Goal: Ask a question: Seek information or help from site administrators or community

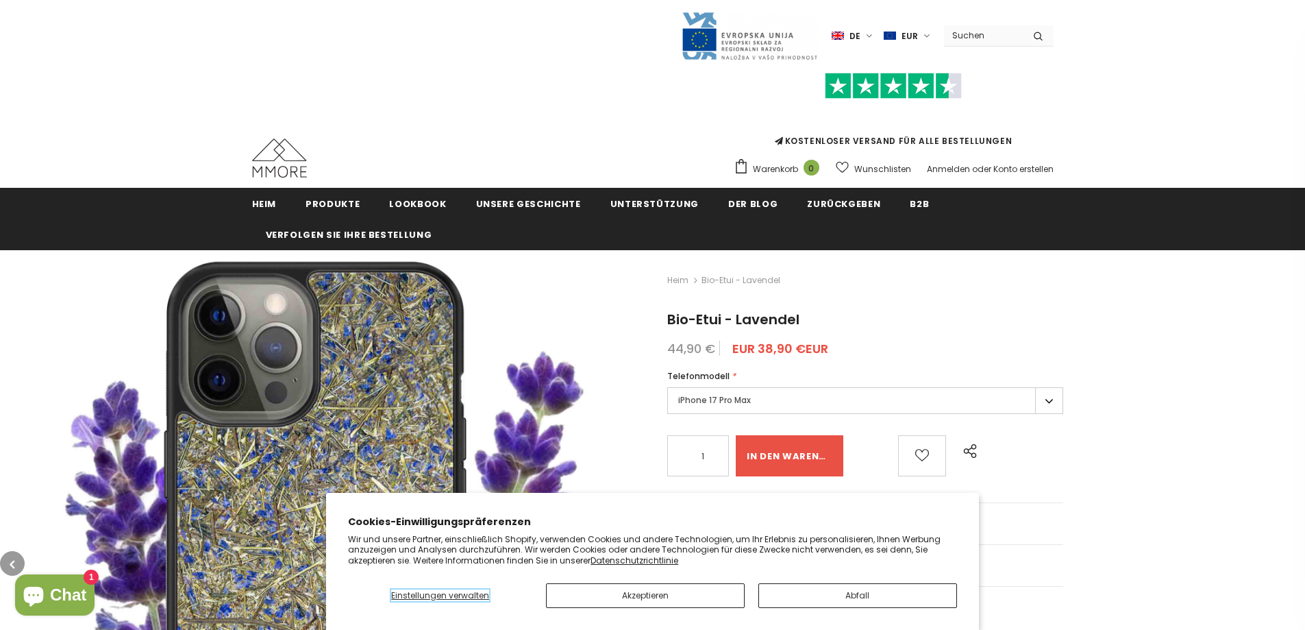
click at [432, 595] on font "Einstellungen verwalten" at bounding box center [440, 595] width 98 height 12
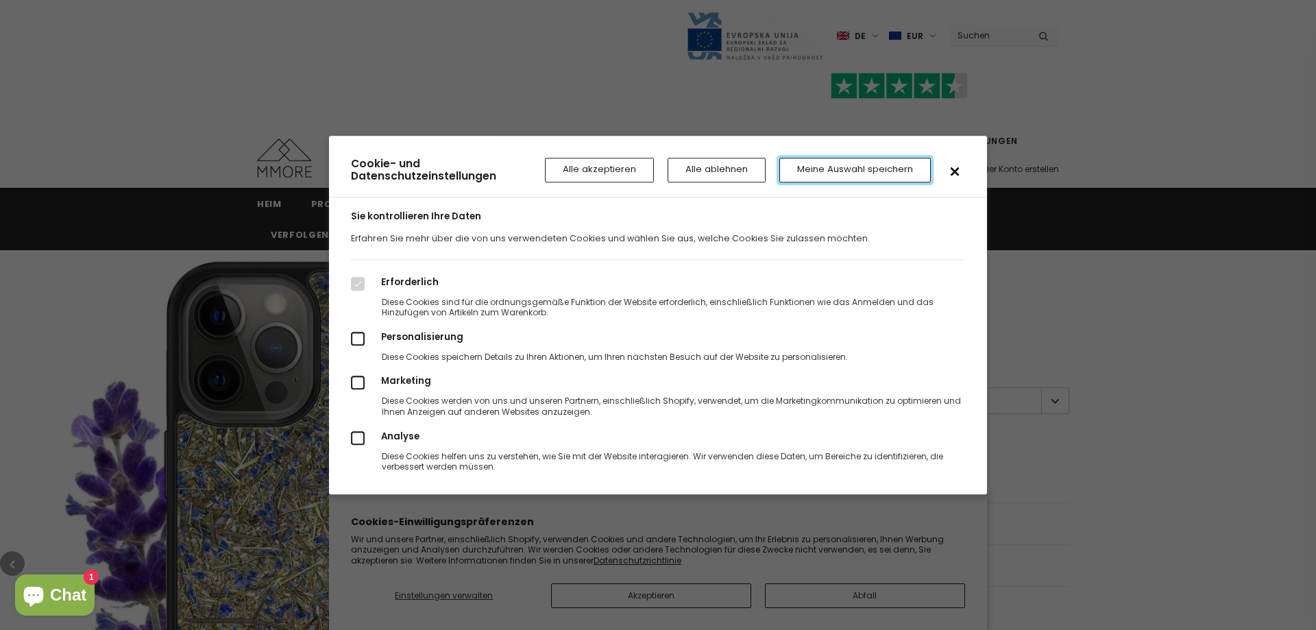
click at [829, 167] on font "Meine Auswahl speichern" at bounding box center [855, 169] width 116 height 13
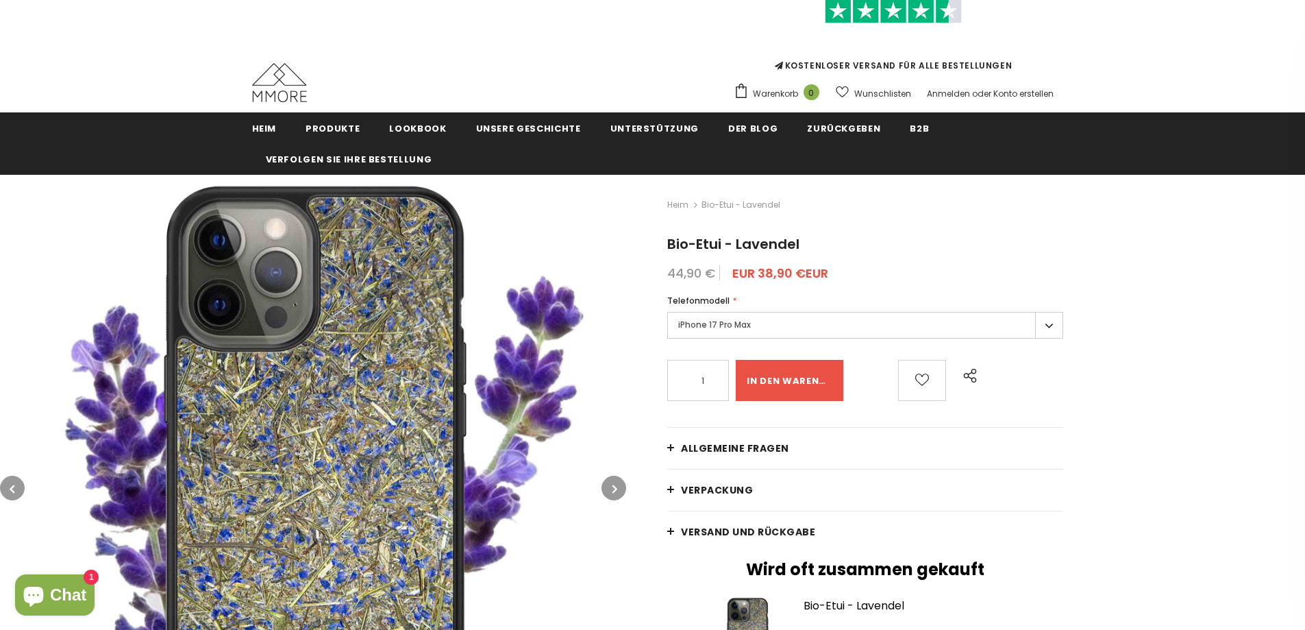
scroll to position [137, 0]
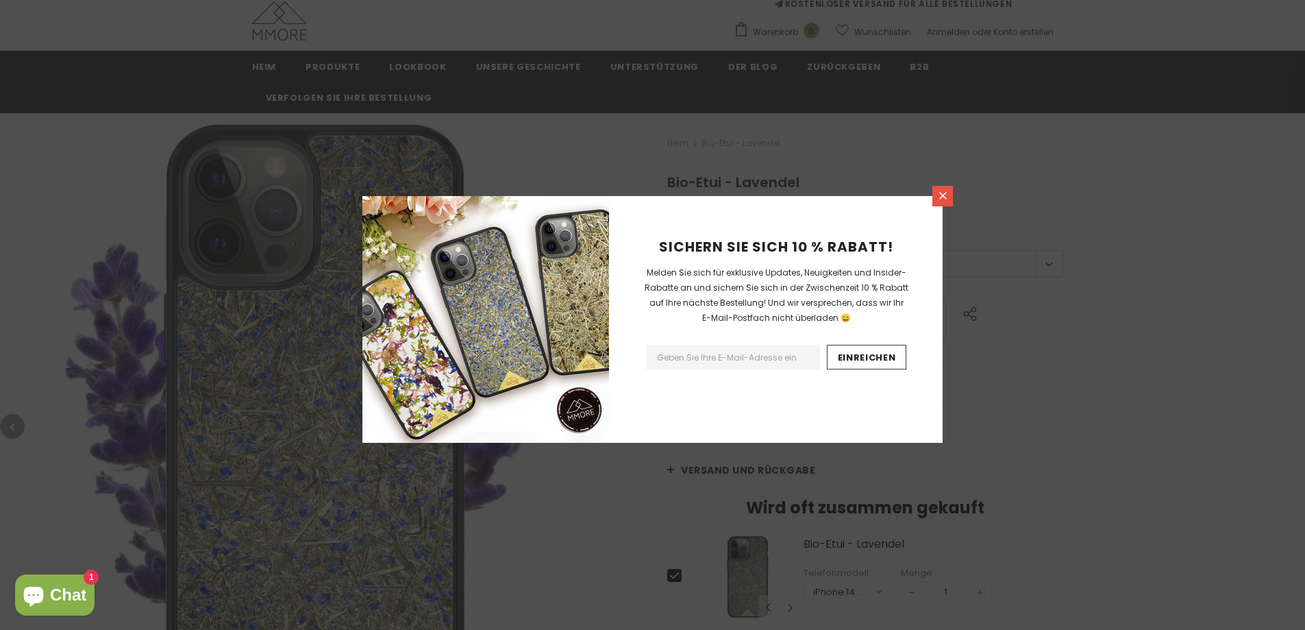
click at [946, 194] on icon at bounding box center [943, 196] width 12 height 12
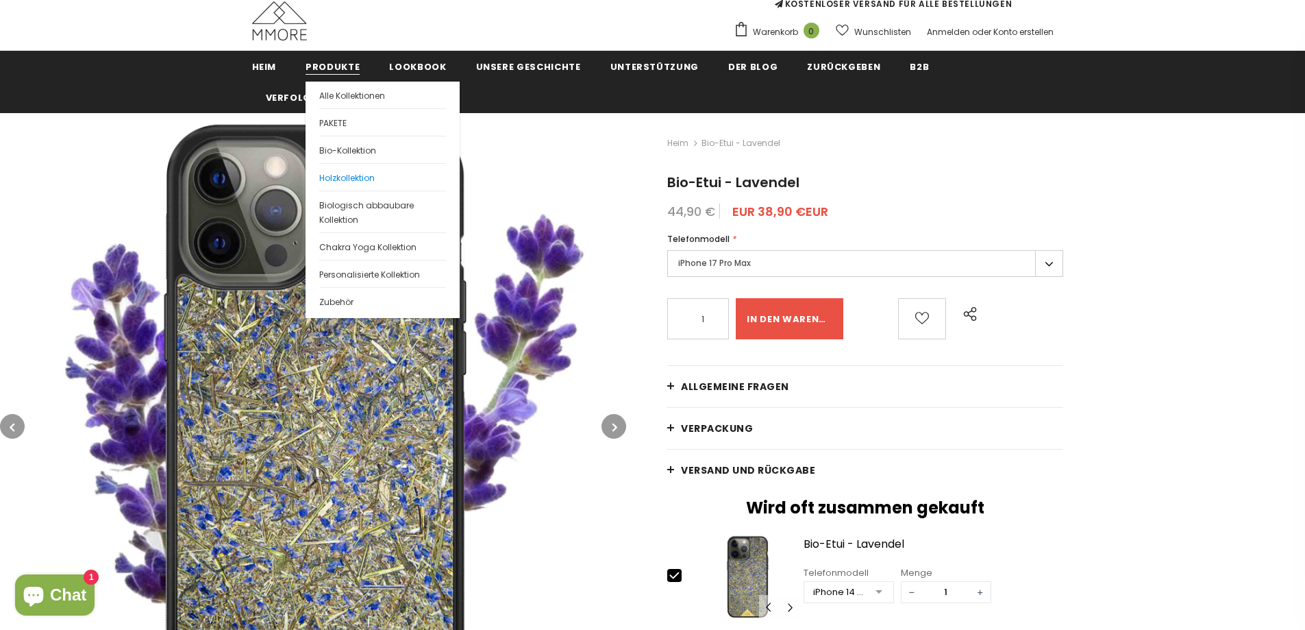
click at [336, 175] on font "Holzkollektion" at bounding box center [346, 178] width 55 height 12
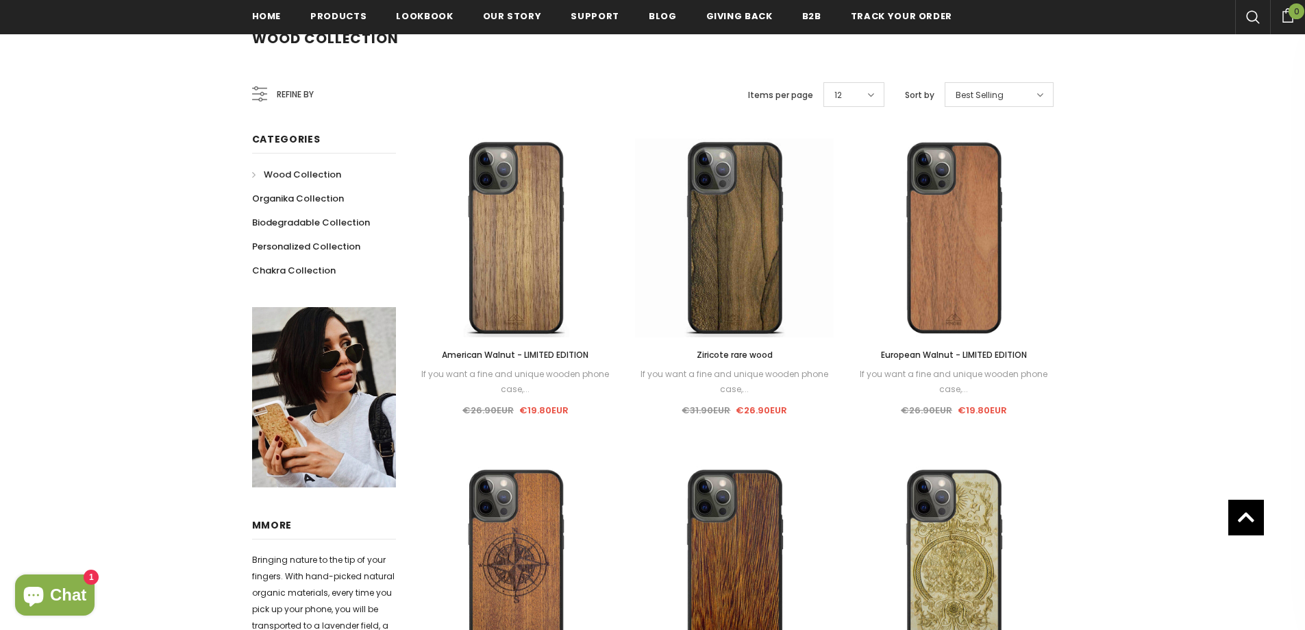
scroll to position [206, 0]
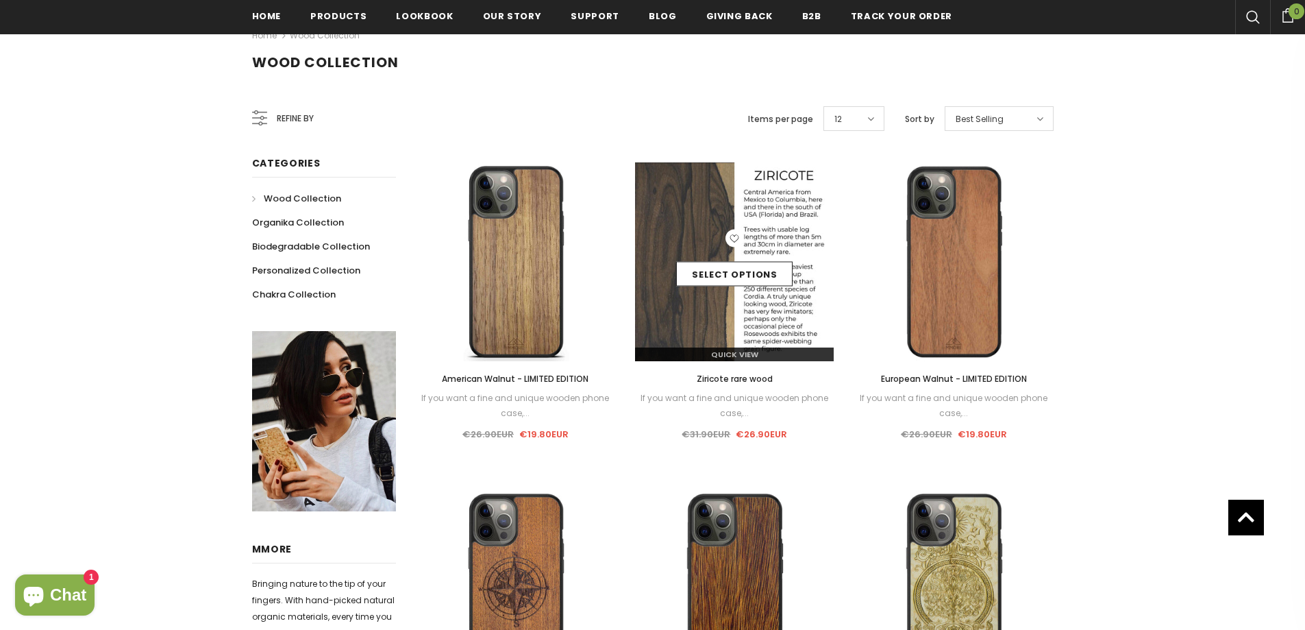
click at [729, 291] on div "Select options" at bounding box center [734, 262] width 199 height 65
click at [737, 268] on link "Select options" at bounding box center [734, 274] width 116 height 25
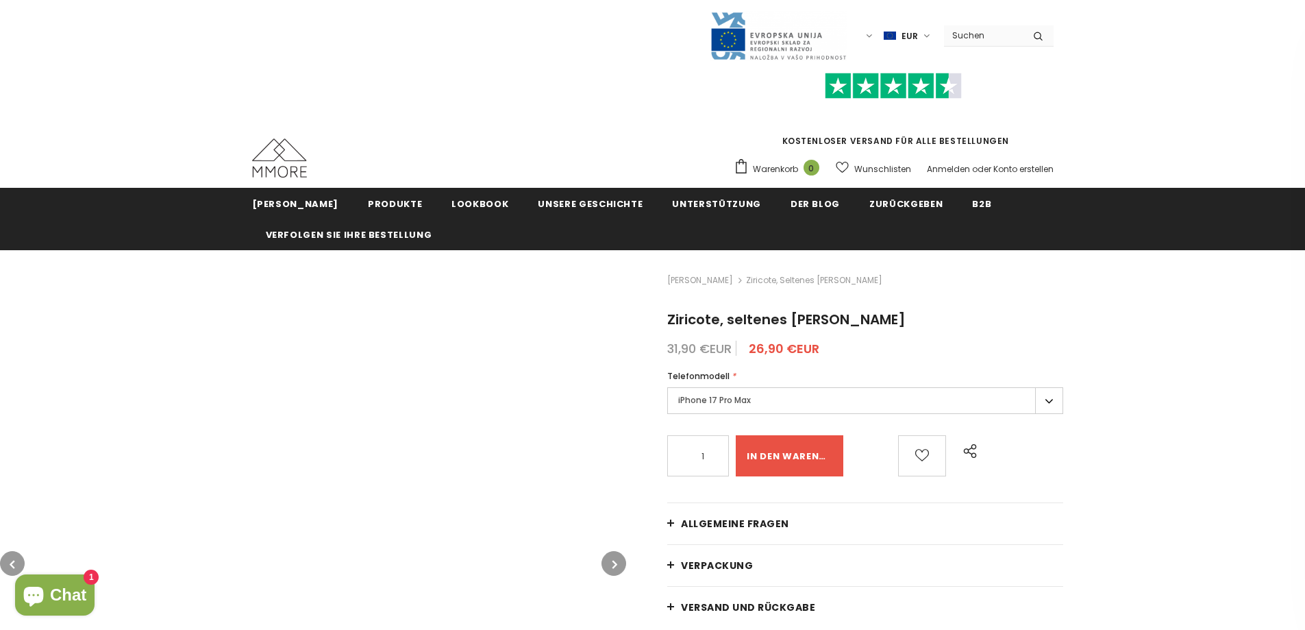
click at [698, 396] on font "iPhone 17 Pro Max" at bounding box center [714, 400] width 73 height 12
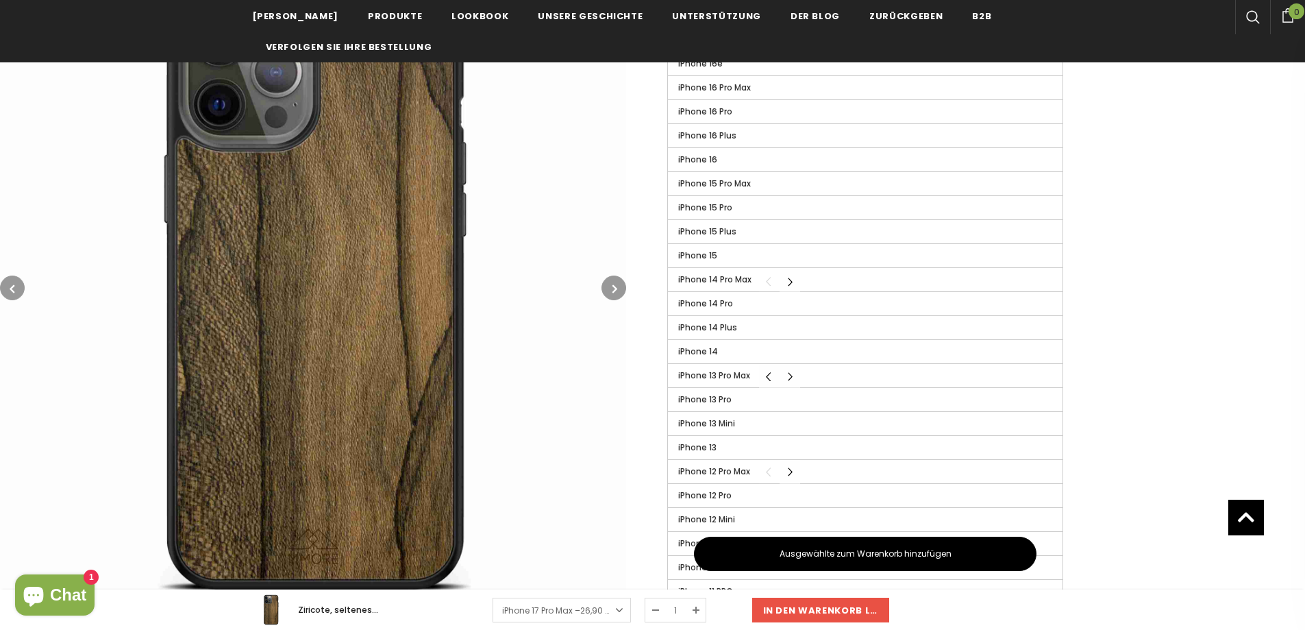
scroll to position [548, 0]
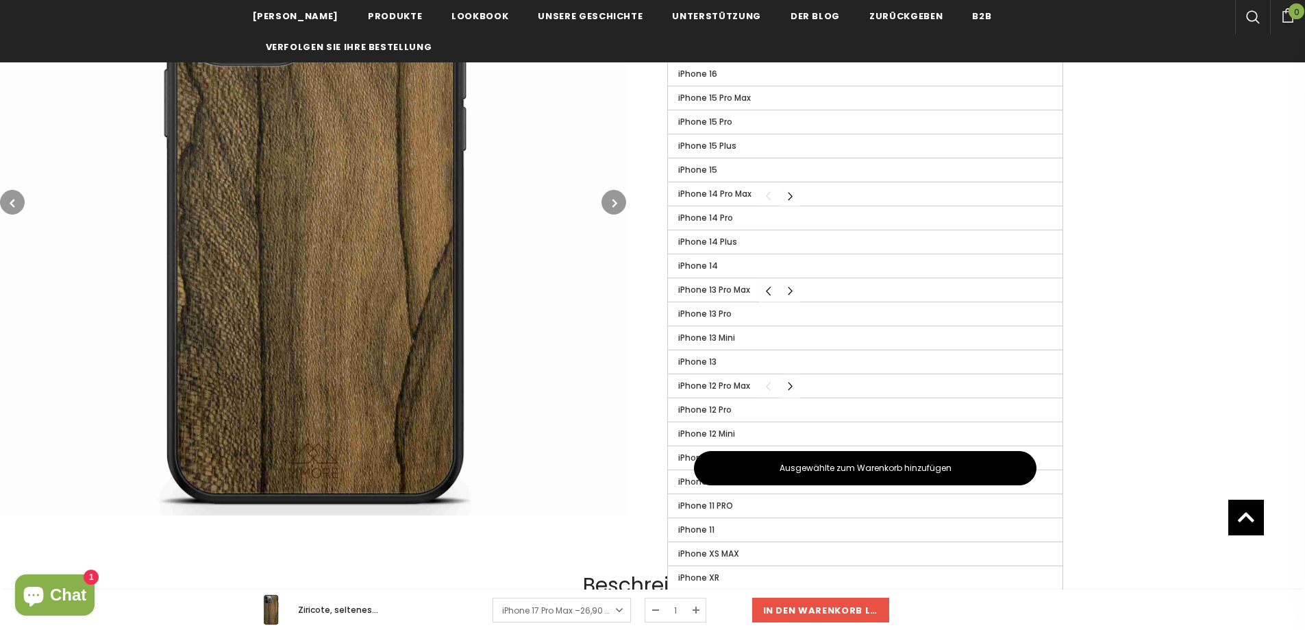
click at [45, 594] on icon "Chat-Fenster" at bounding box center [33, 594] width 33 height 33
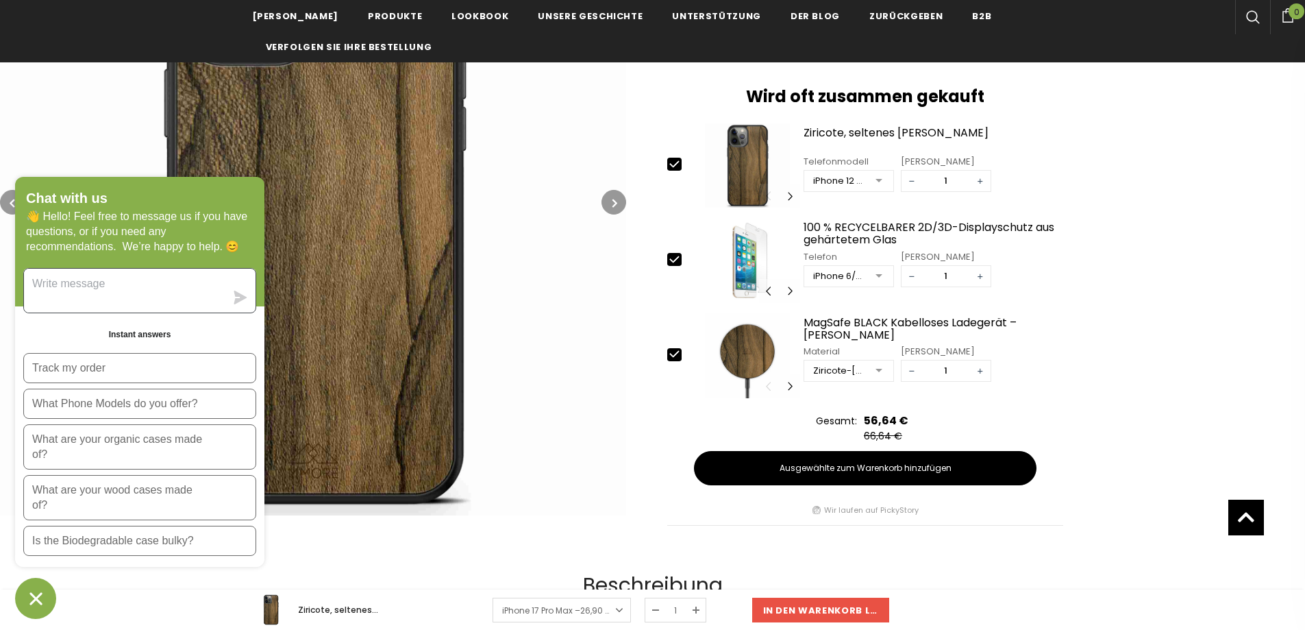
click at [103, 283] on textarea "Message us" at bounding box center [124, 291] width 201 height 44
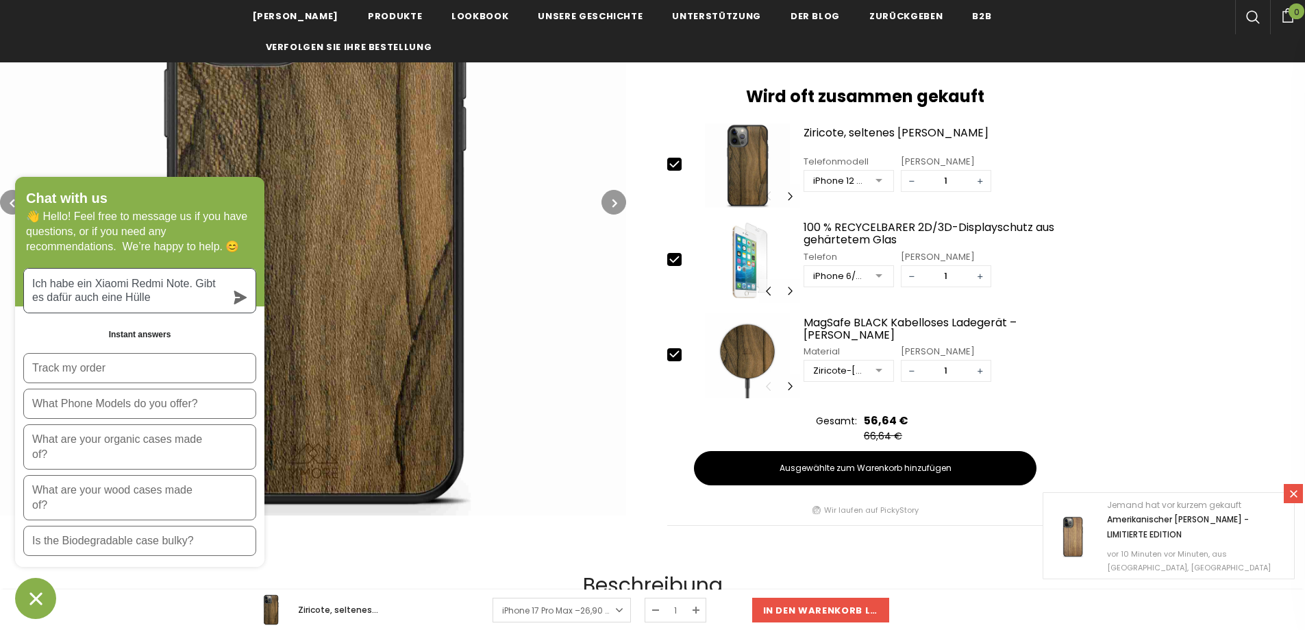
type textarea "Ich habe ein Xiaomi Redmi Note. Gibt es dafür auch eine Hülle?"
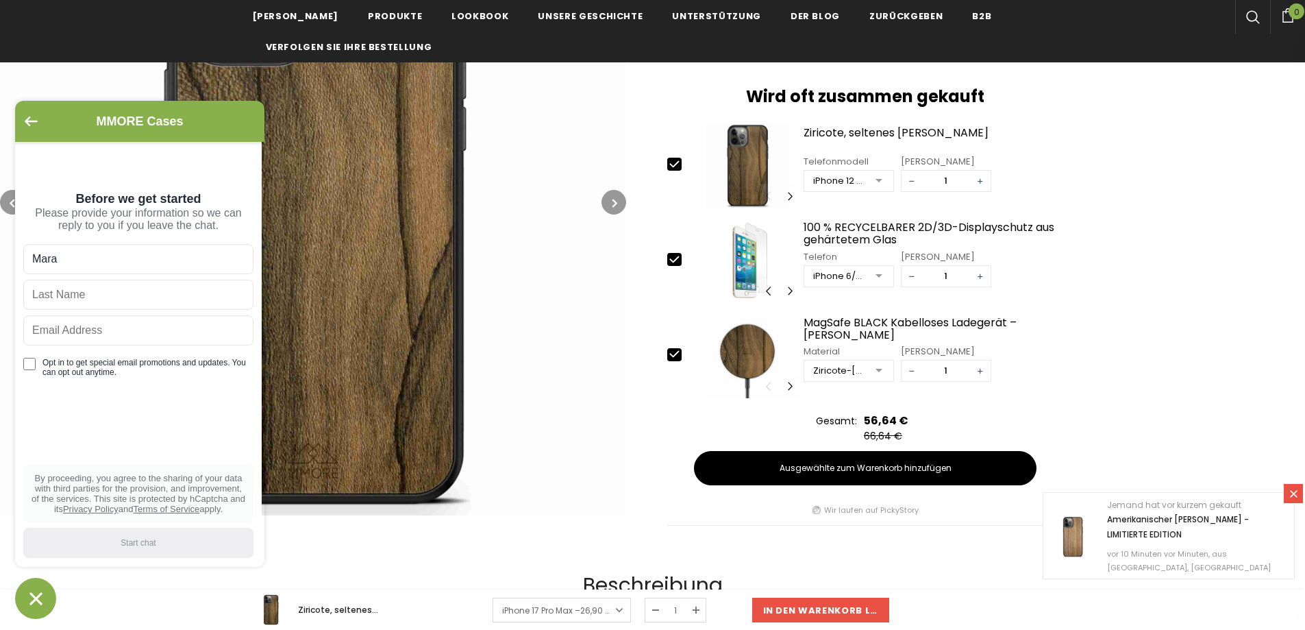
type input "Mara"
click at [101, 281] on div "Mara Opt in to get special email promotions and updates. You can opt out anytim…" at bounding box center [138, 316] width 230 height 144
click at [75, 302] on input "text" at bounding box center [138, 295] width 230 height 30
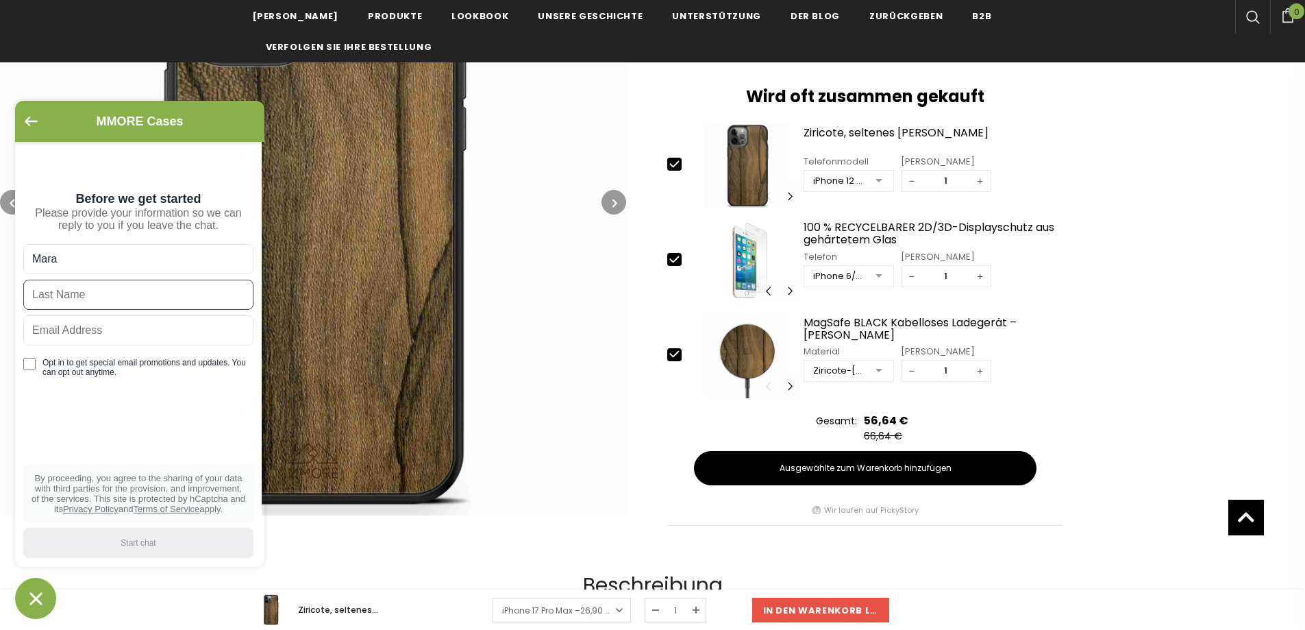
drag, startPoint x: 125, startPoint y: 303, endPoint x: 74, endPoint y: 288, distance: 52.7
click at [74, 288] on input "text" at bounding box center [138, 295] width 230 height 30
drag, startPoint x: 69, startPoint y: 272, endPoint x: 12, endPoint y: 251, distance: 60.5
click at [12, 251] on inbox-online-store-chat at bounding box center [140, 360] width 258 height 518
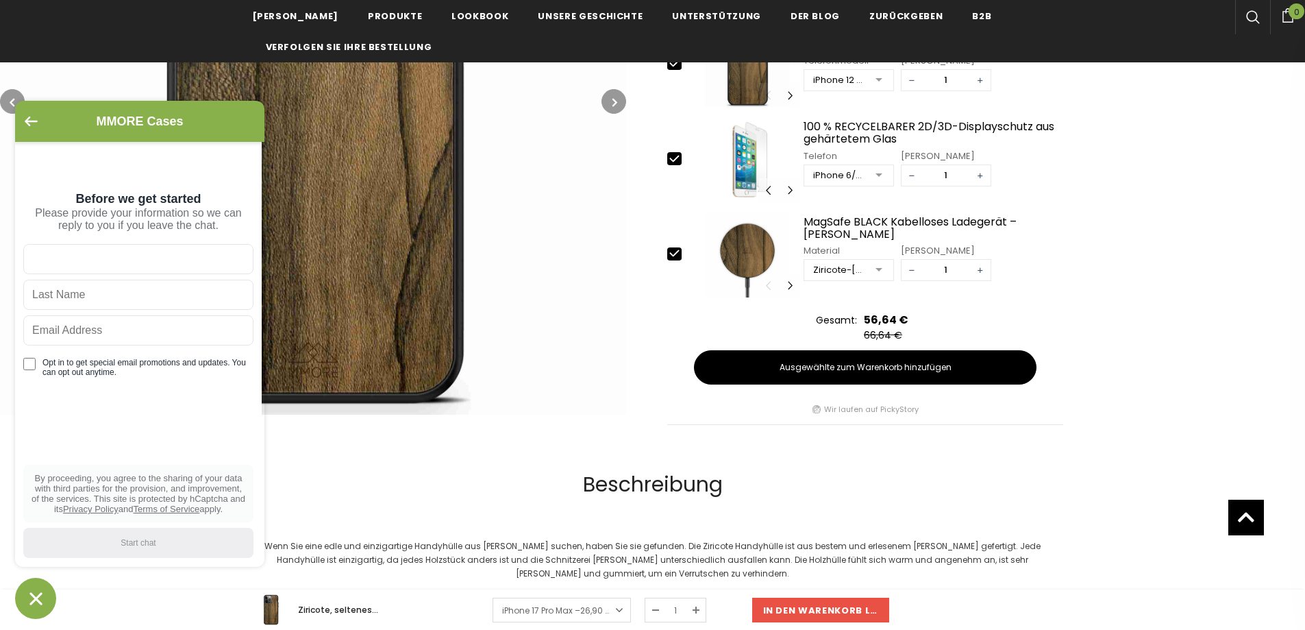
scroll to position [685, 0]
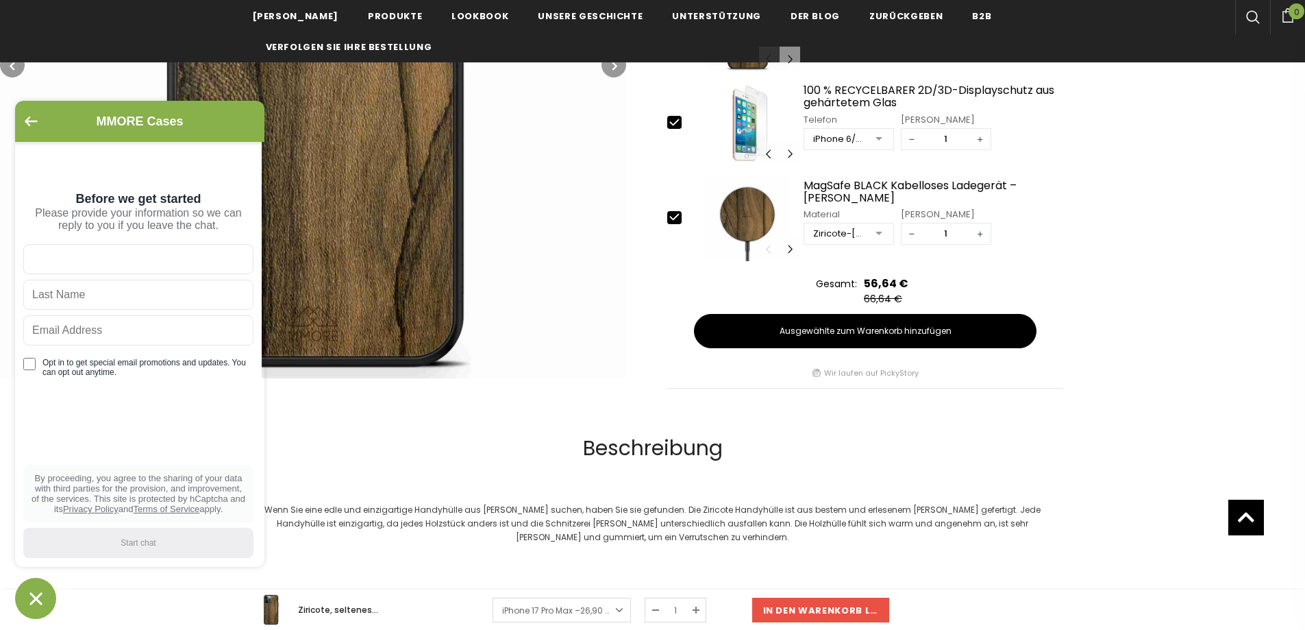
click at [30, 591] on icon "Chat window" at bounding box center [35, 598] width 21 height 21
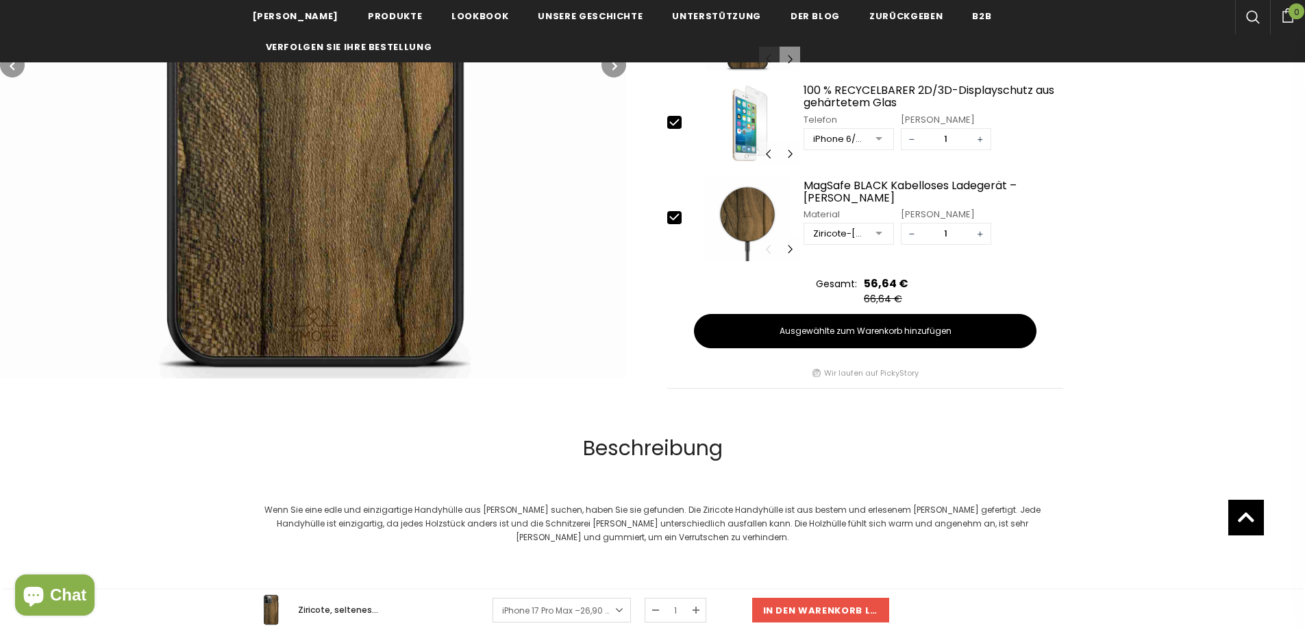
click at [57, 599] on span "Chat" at bounding box center [68, 594] width 36 height 21
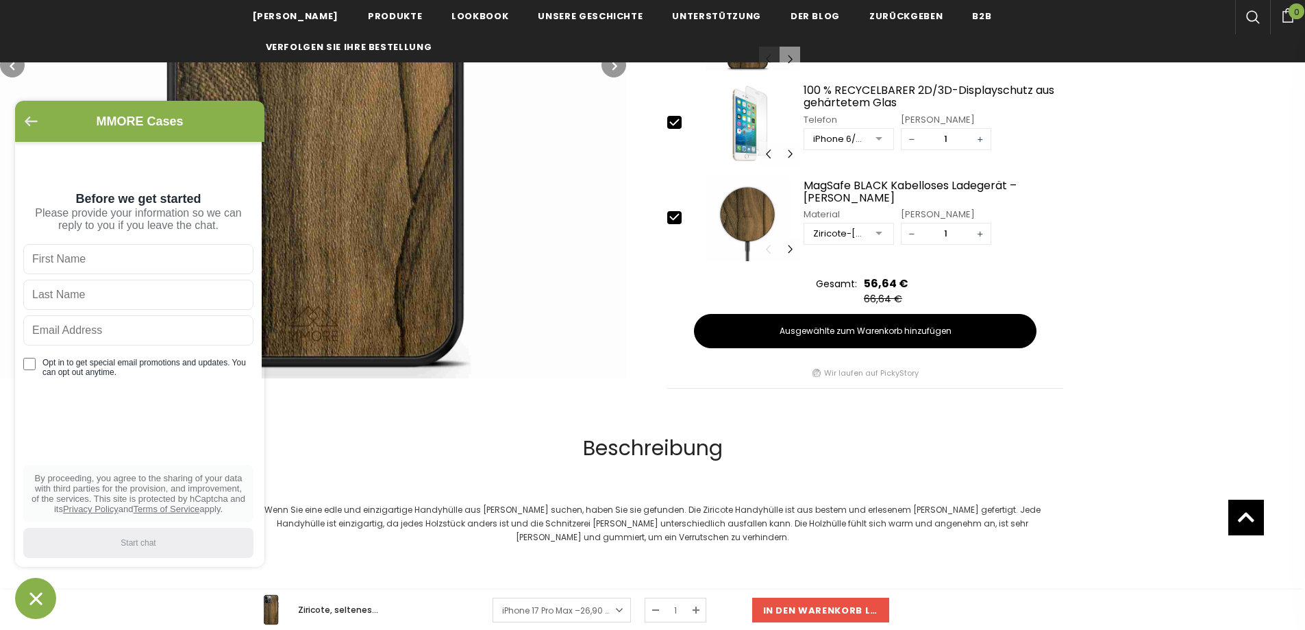
click at [30, 120] on icon "Go back to the main screen" at bounding box center [31, 121] width 13 height 10
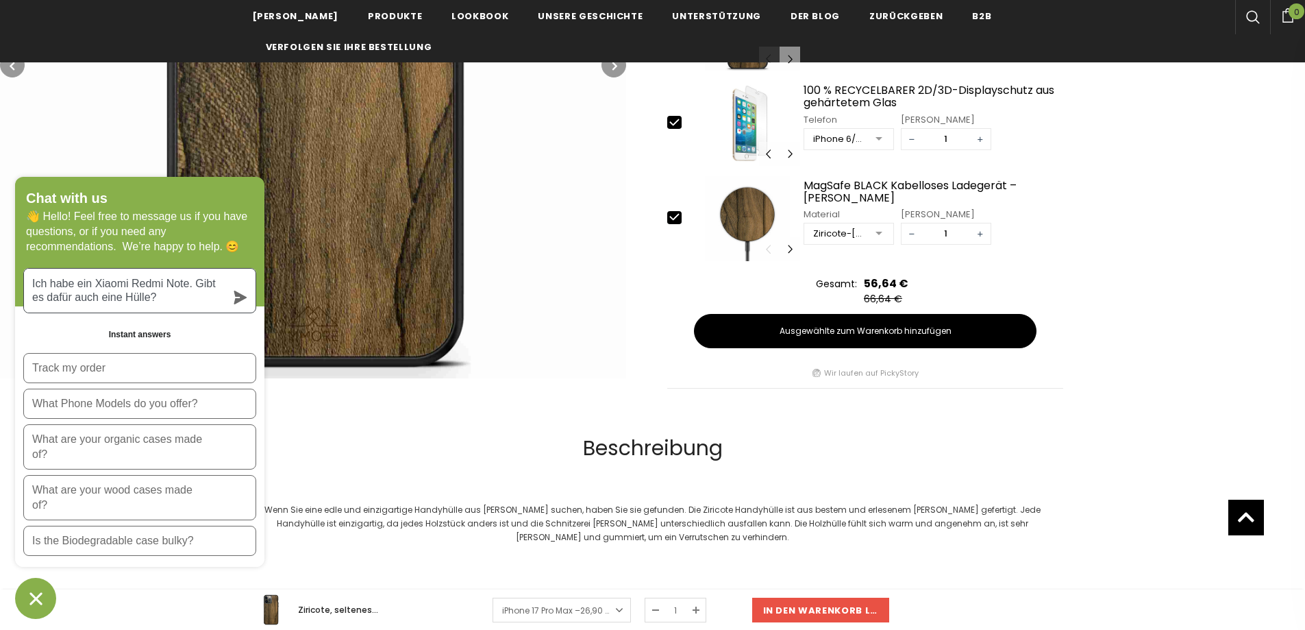
click at [242, 293] on icon "submit" at bounding box center [241, 298] width 14 height 14
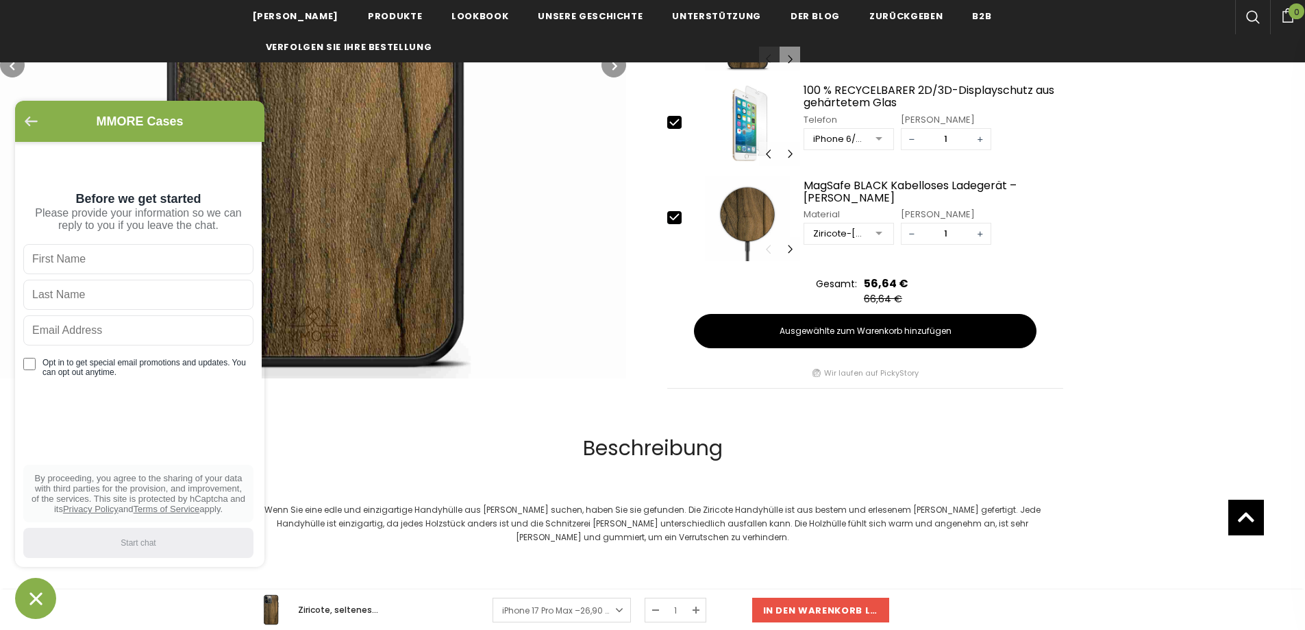
click at [26, 125] on icon "Go back to the main screen" at bounding box center [31, 121] width 13 height 10
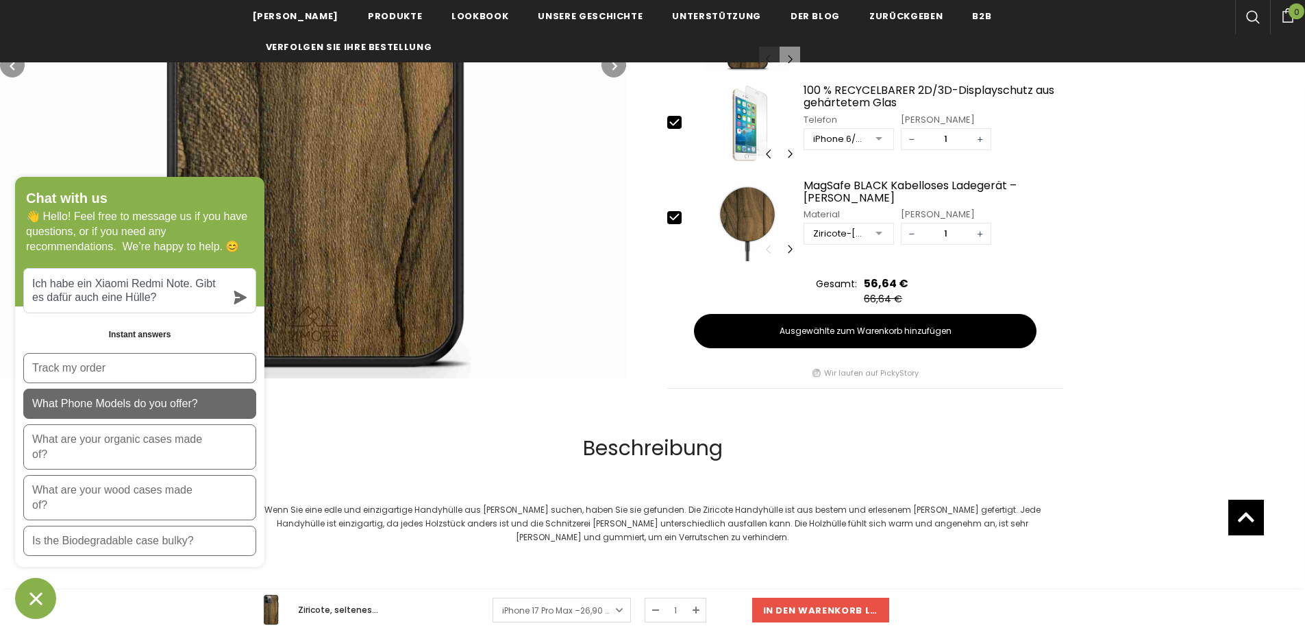
click at [227, 400] on button "What Phone Models do you offer?" at bounding box center [139, 403] width 233 height 30
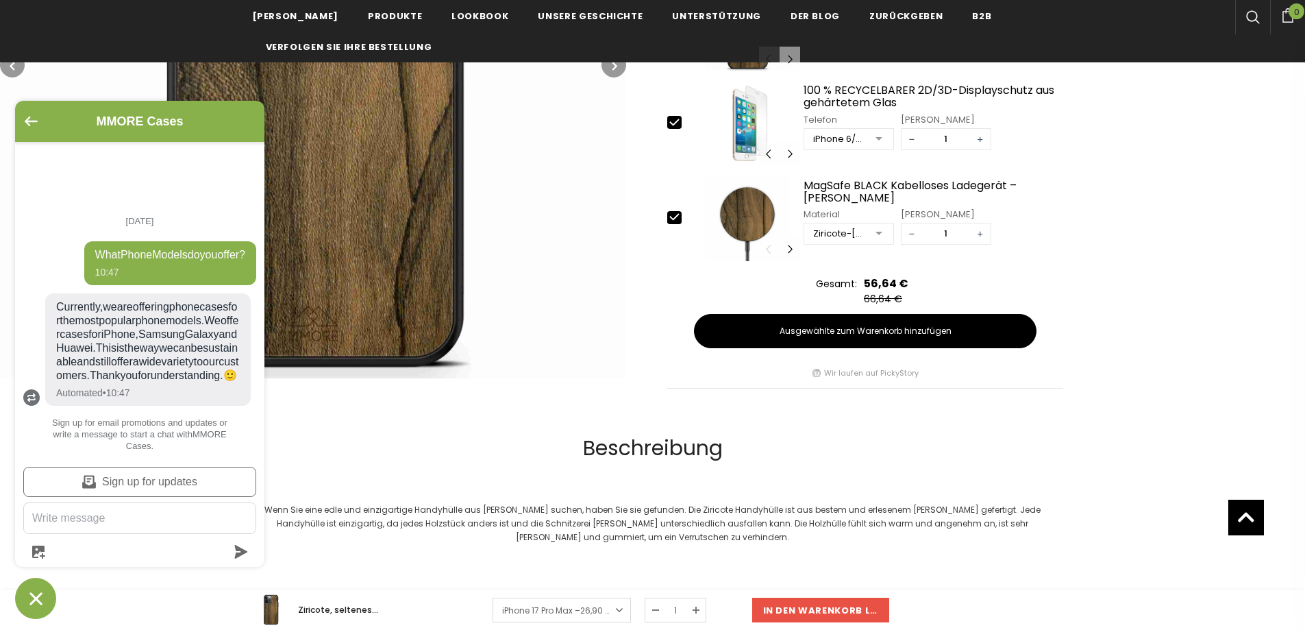
scroll to position [9, 0]
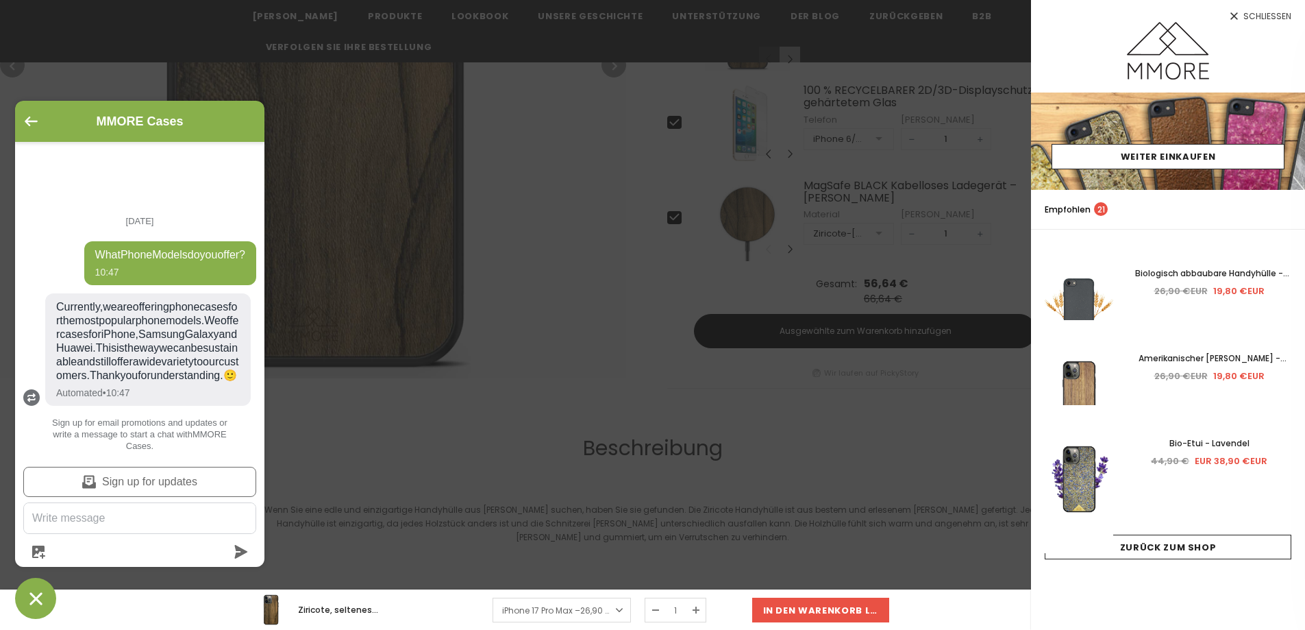
click at [29, 114] on div "MMORE Cases" at bounding box center [139, 121] width 233 height 25
click at [34, 117] on icon "Go back to the main screen" at bounding box center [31, 121] width 13 height 10
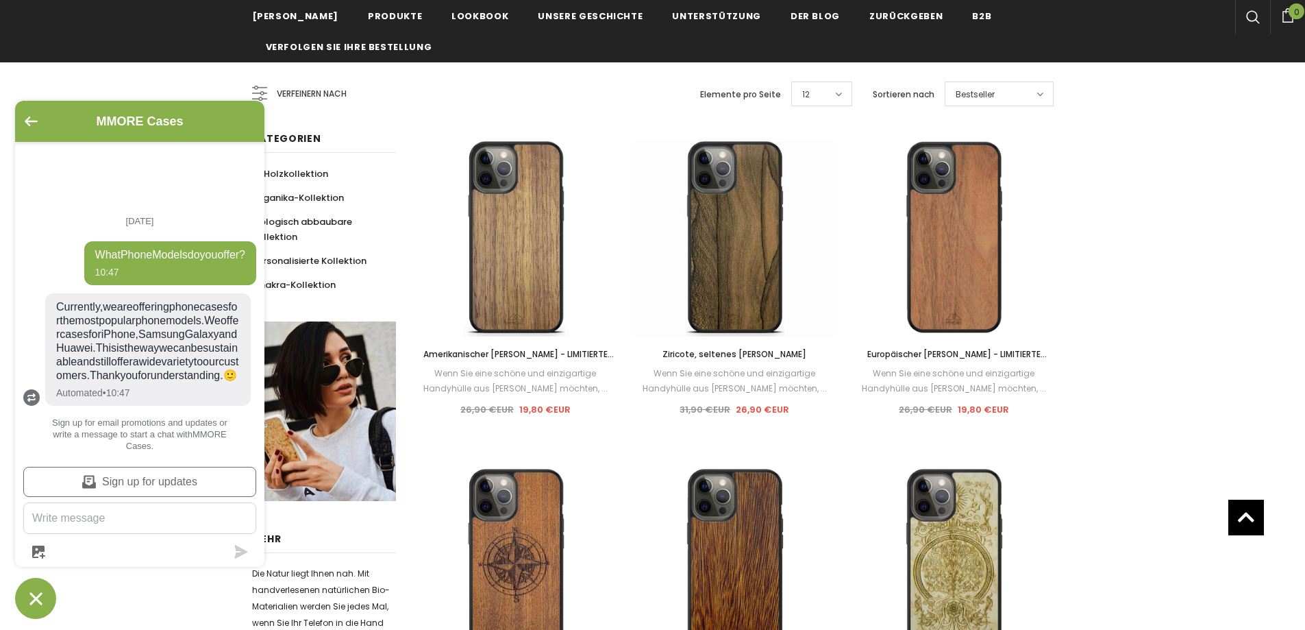
scroll to position [9, 0]
click at [29, 124] on icon "Go back to the main screen" at bounding box center [31, 121] width 13 height 10
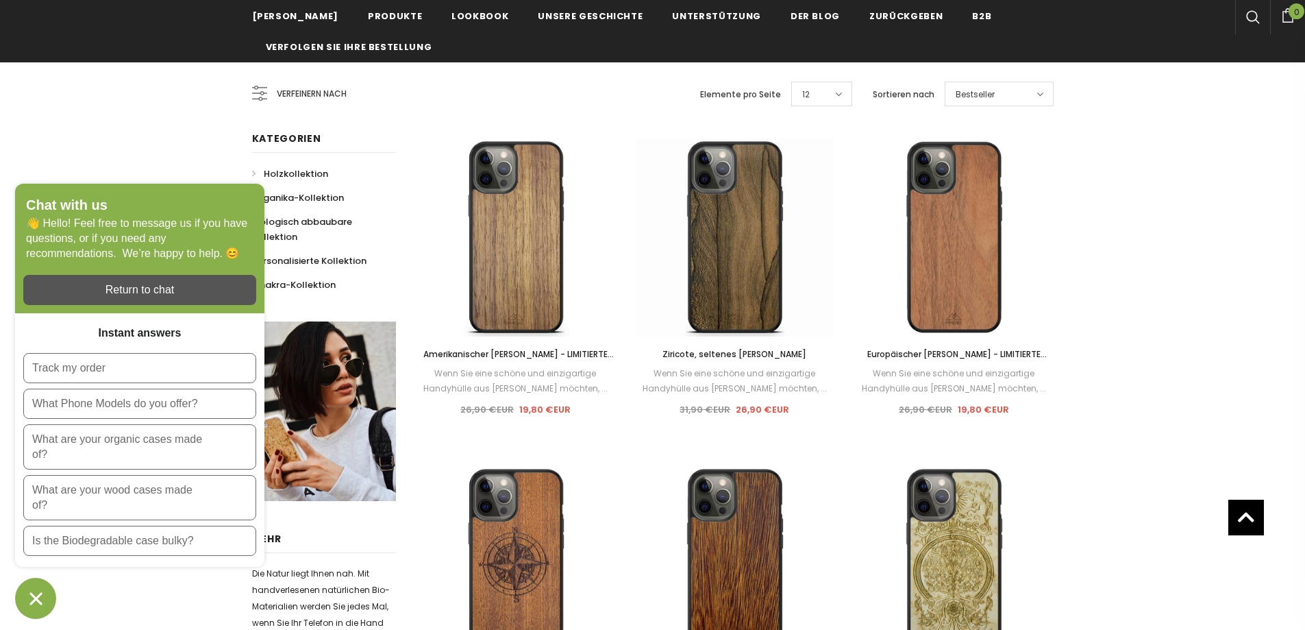
click at [31, 597] on icon "Chat-Fenster" at bounding box center [35, 598] width 21 height 21
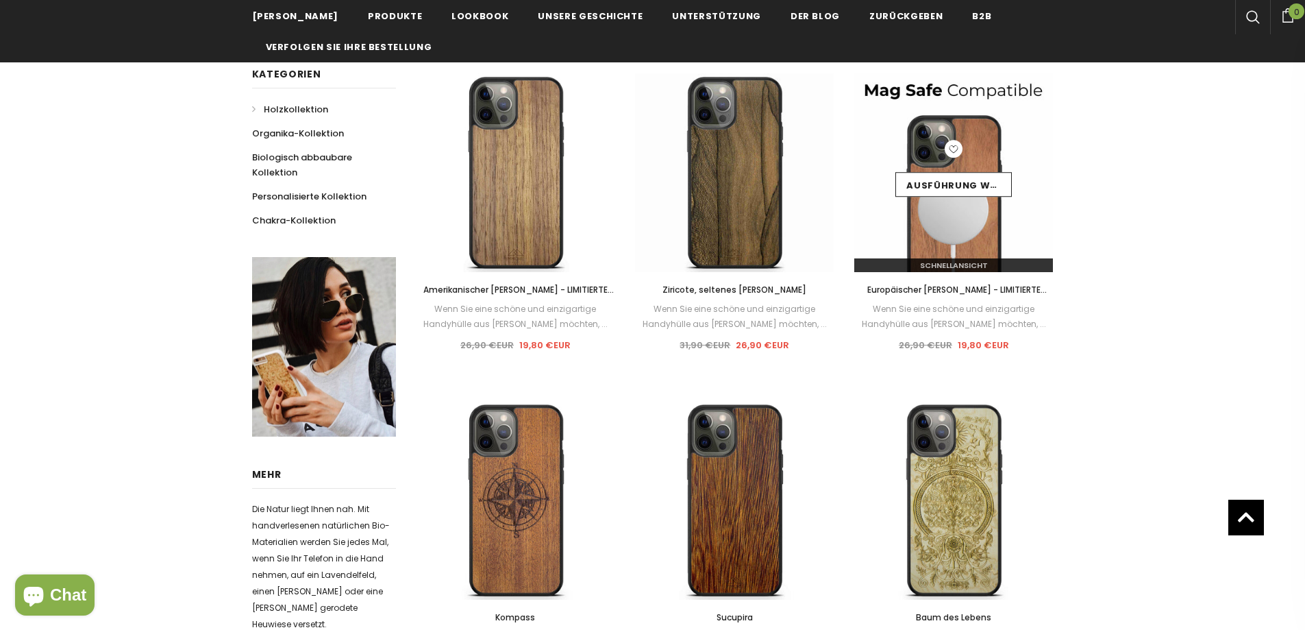
scroll to position [396, 0]
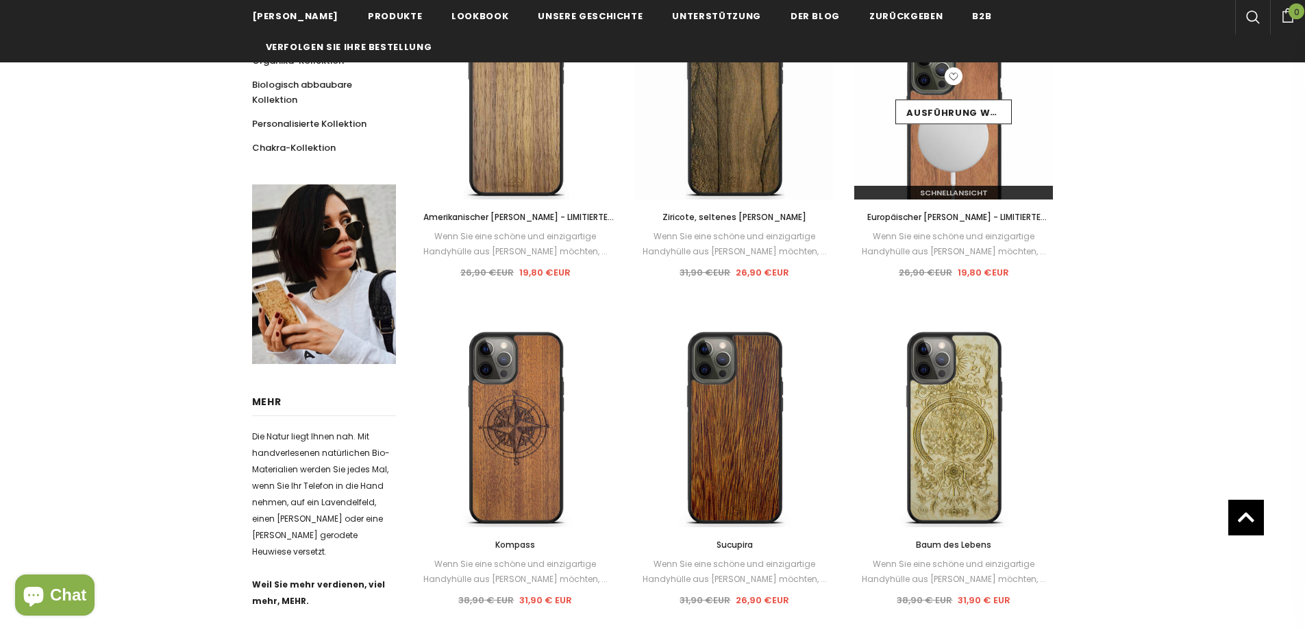
click at [945, 162] on img at bounding box center [953, 100] width 199 height 199
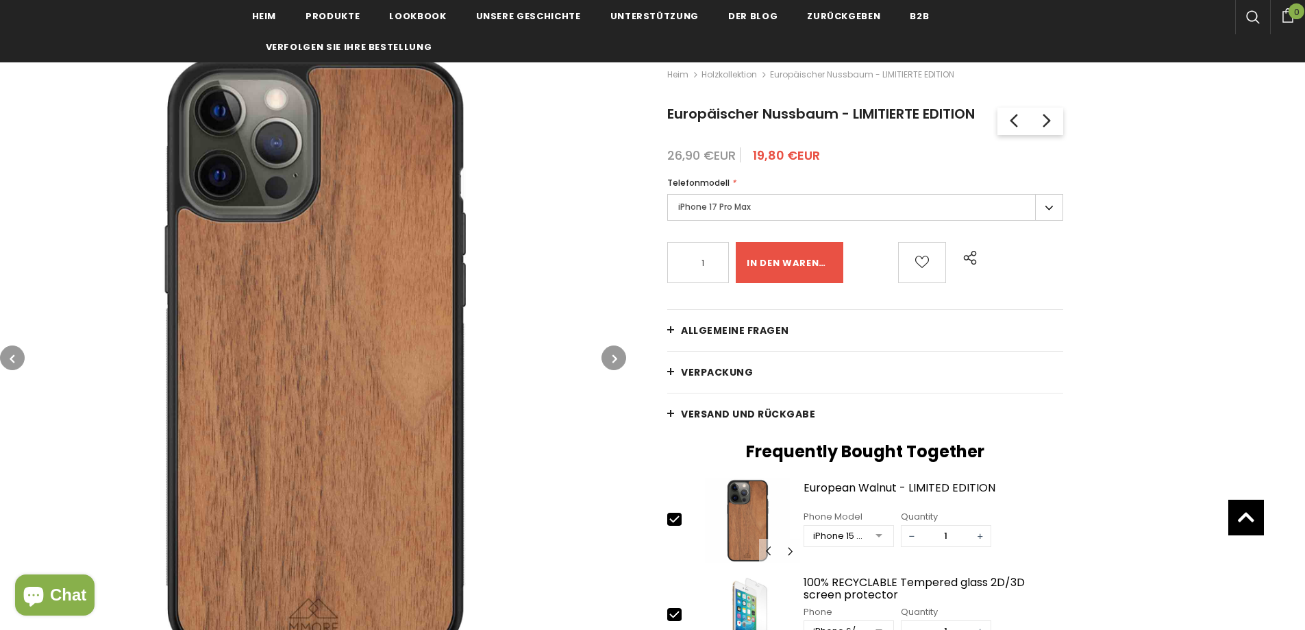
scroll to position [274, 0]
